Goal: Information Seeking & Learning: Learn about a topic

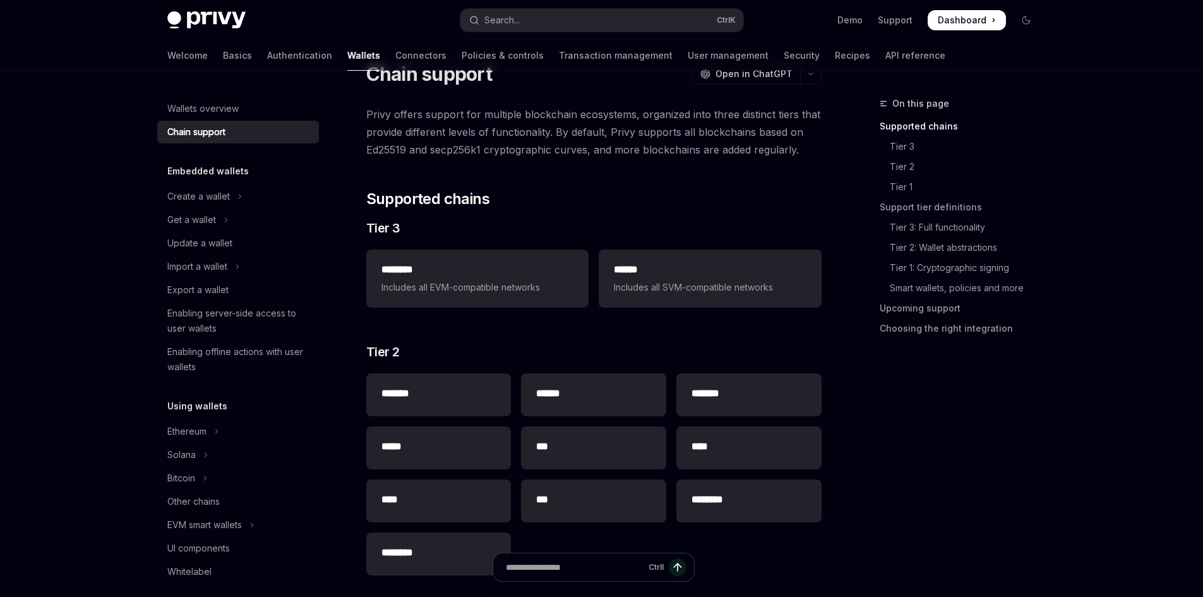
type textarea "*"
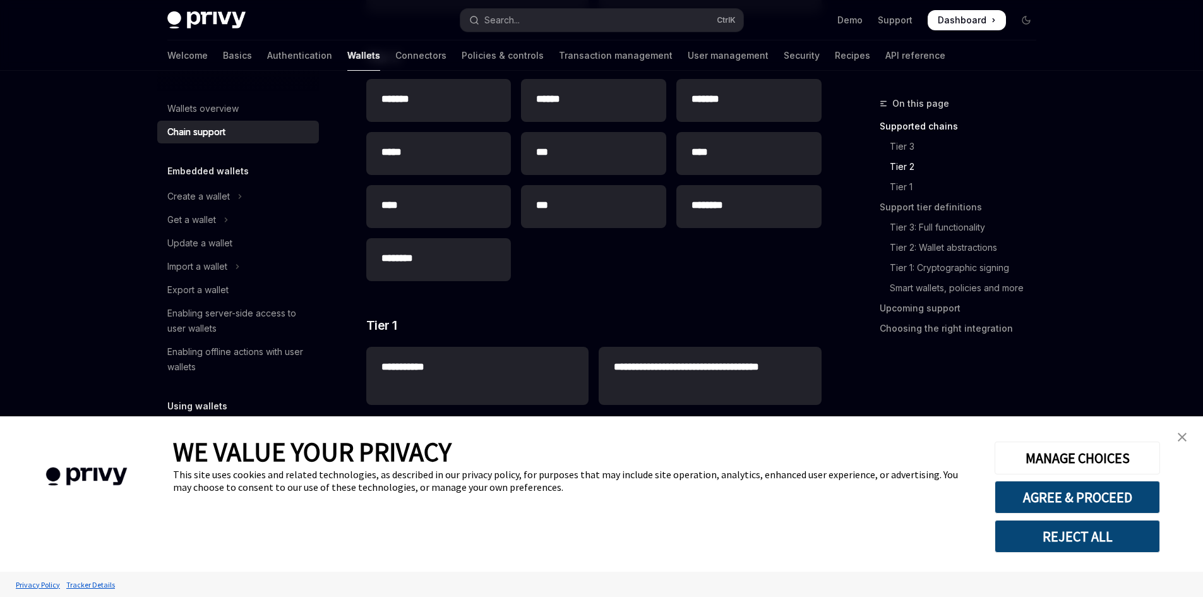
scroll to position [505, 0]
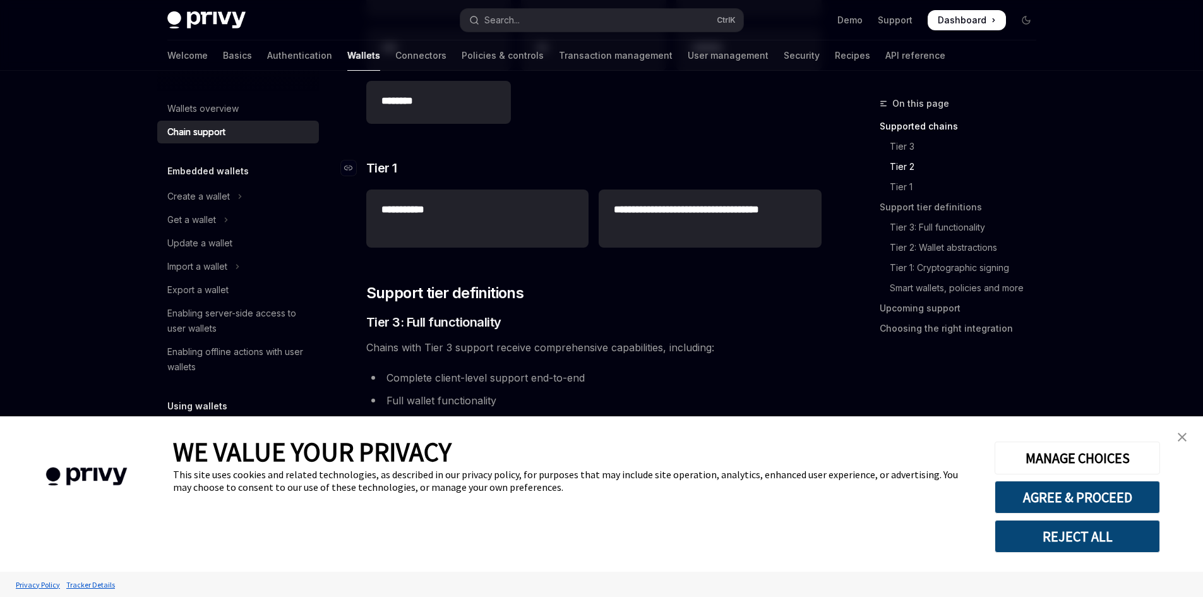
click at [611, 160] on h3 "​ Tier 1" at bounding box center [593, 168] width 455 height 18
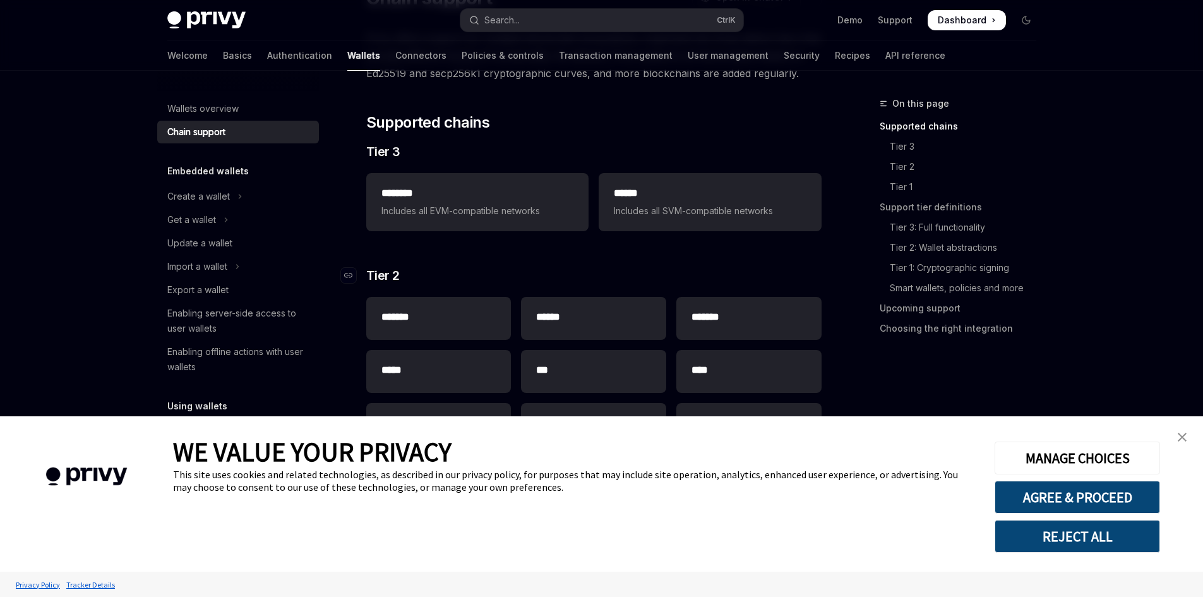
scroll to position [86, 0]
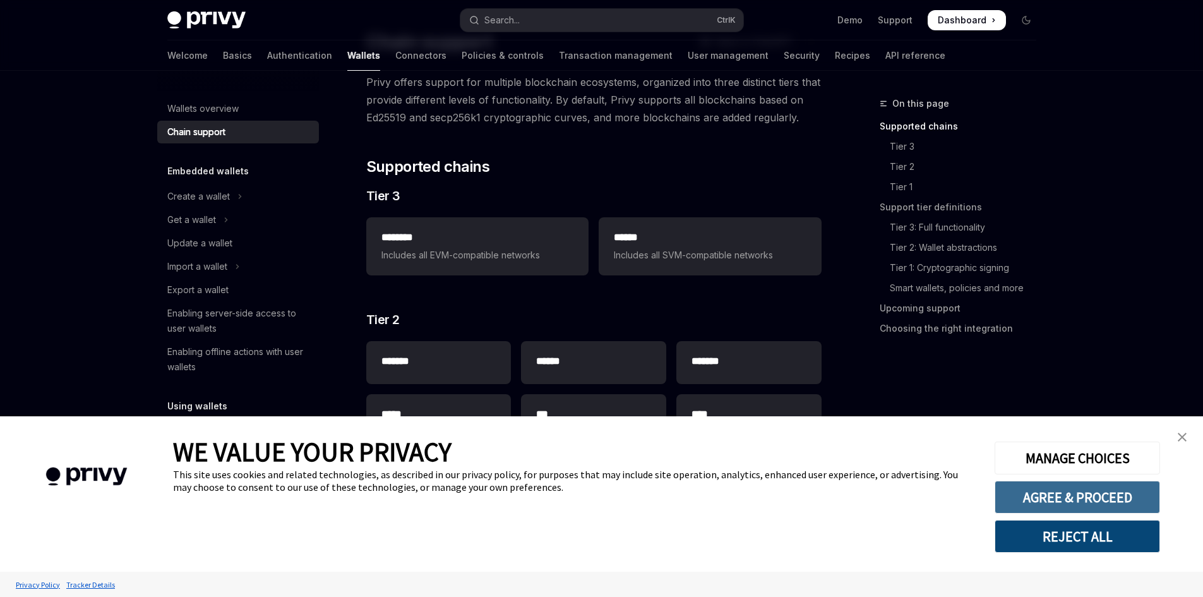
click at [1063, 504] on button "AGREE & PROCEED" at bounding box center [1076, 497] width 165 height 33
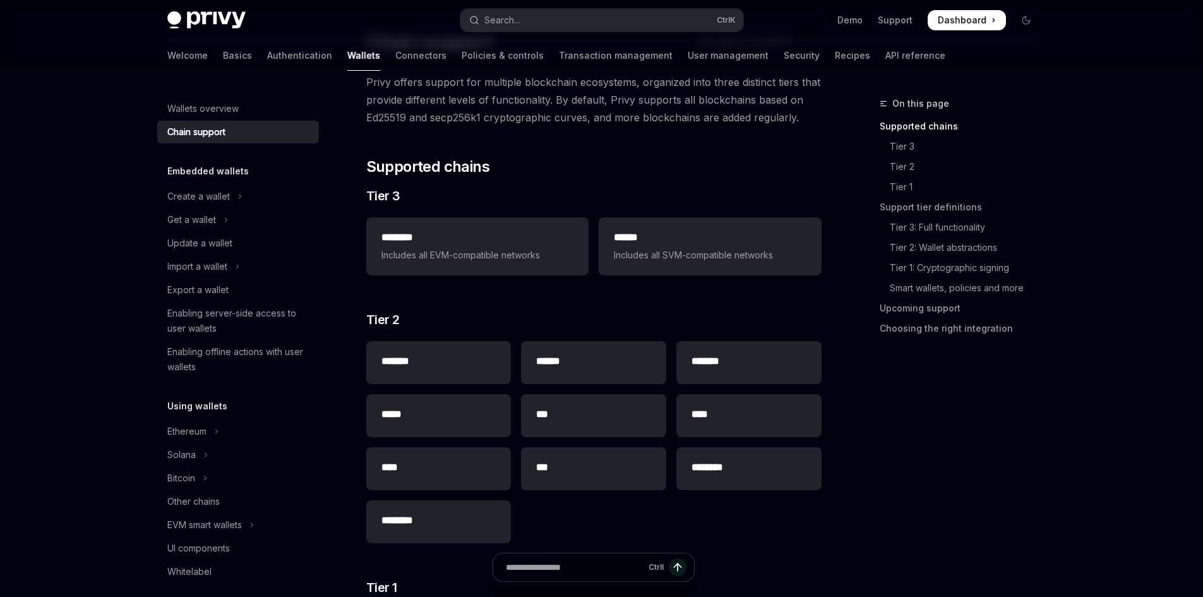
drag, startPoint x: 121, startPoint y: 137, endPoint x: 114, endPoint y: 140, distance: 7.1
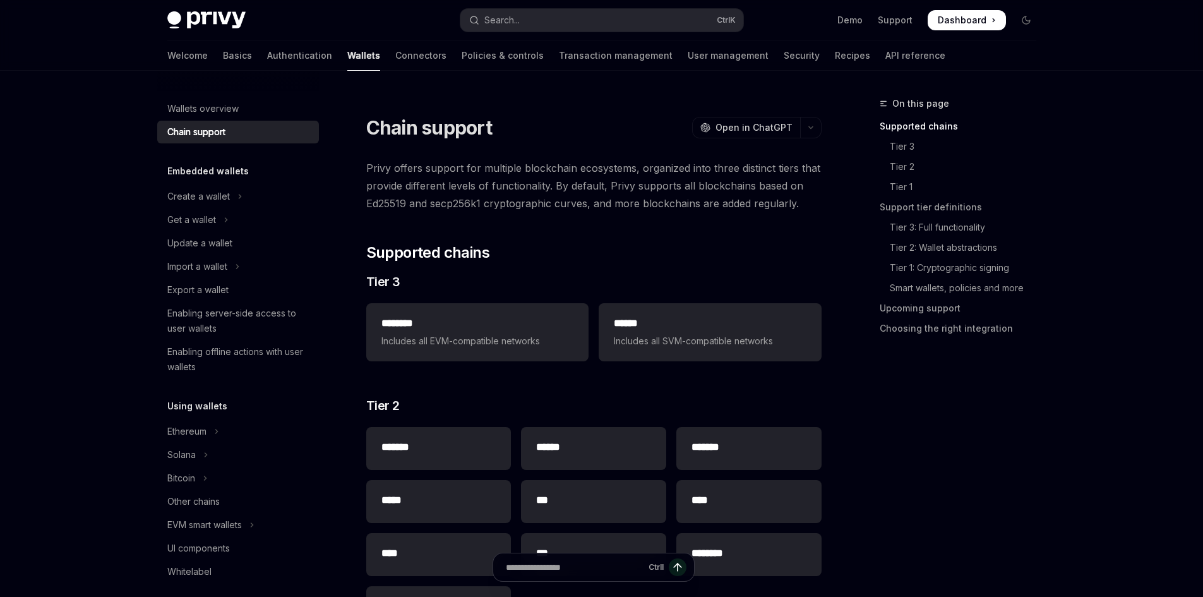
click at [198, 17] on img at bounding box center [206, 20] width 78 height 18
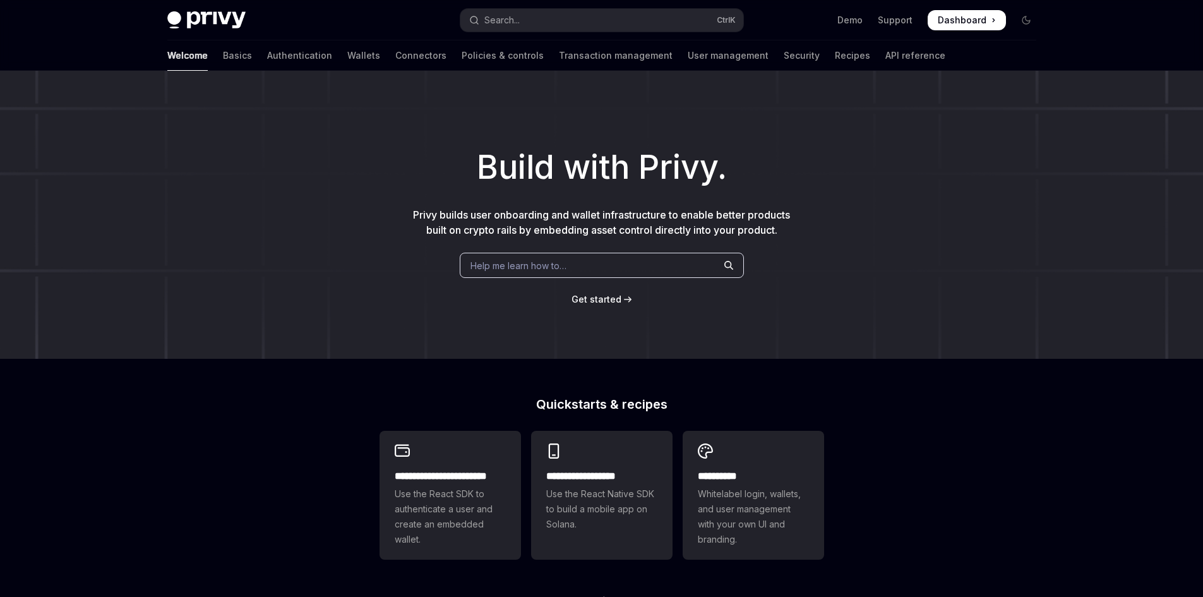
type textarea "*"
